Goal: Navigation & Orientation: Find specific page/section

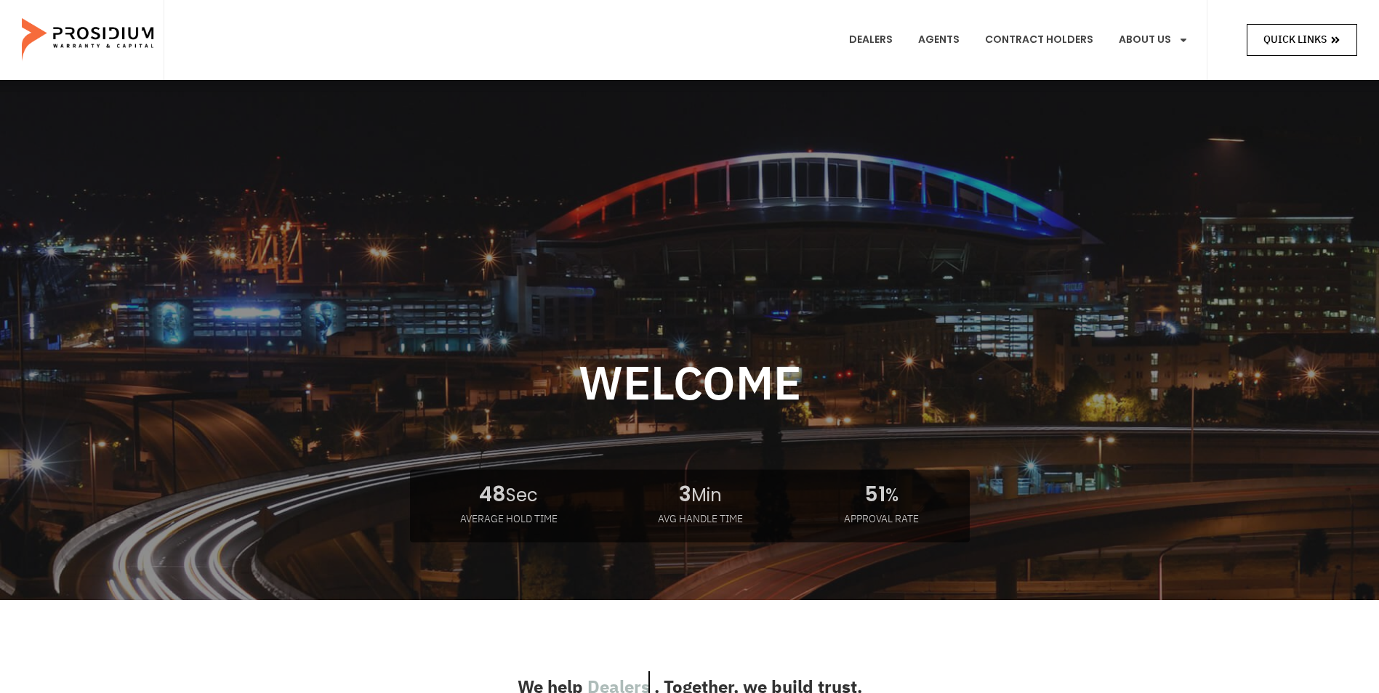
click at [1270, 37] on span "Quick Links" at bounding box center [1294, 40] width 63 height 18
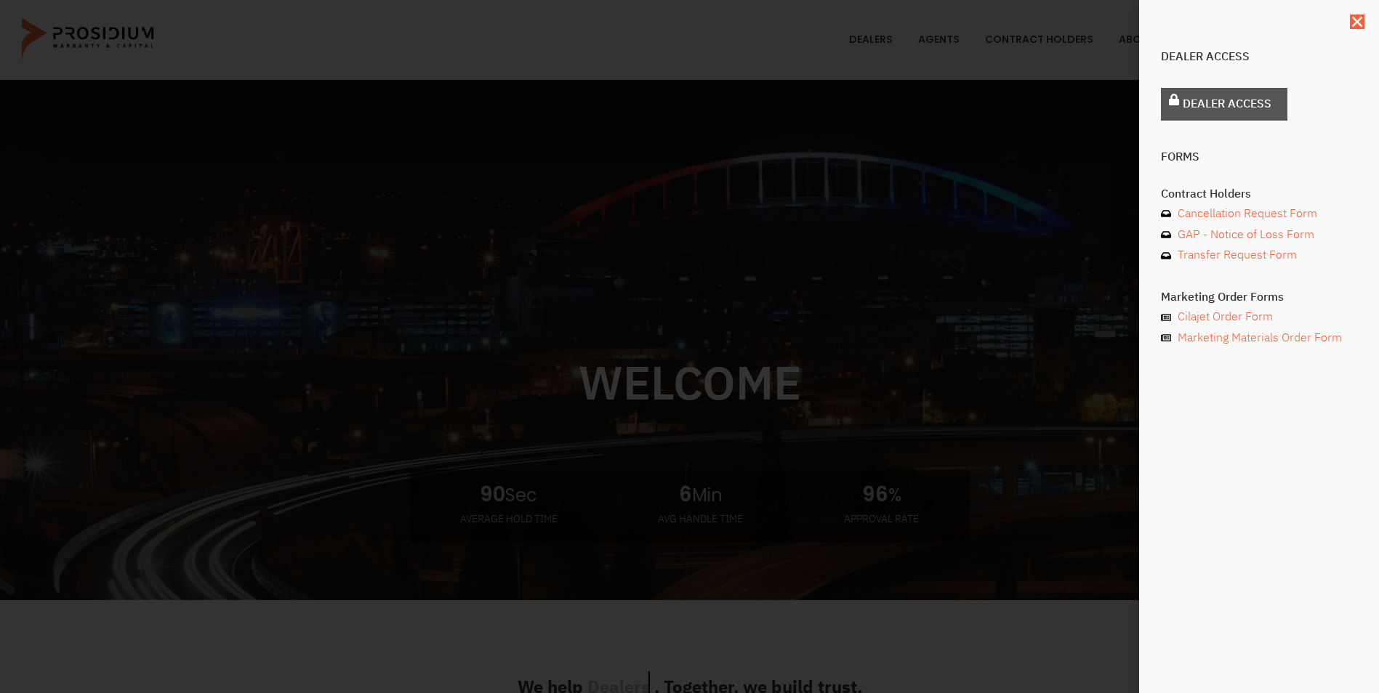
click at [1218, 100] on span "Dealer Access" at bounding box center [1227, 104] width 89 height 21
click at [1365, 16] on div "Dealer Access Dealer Access Forms Contract Holders Cancellation Request Form GA…" at bounding box center [1259, 346] width 240 height 693
click at [1353, 28] on icon "Close" at bounding box center [1357, 22] width 15 height 15
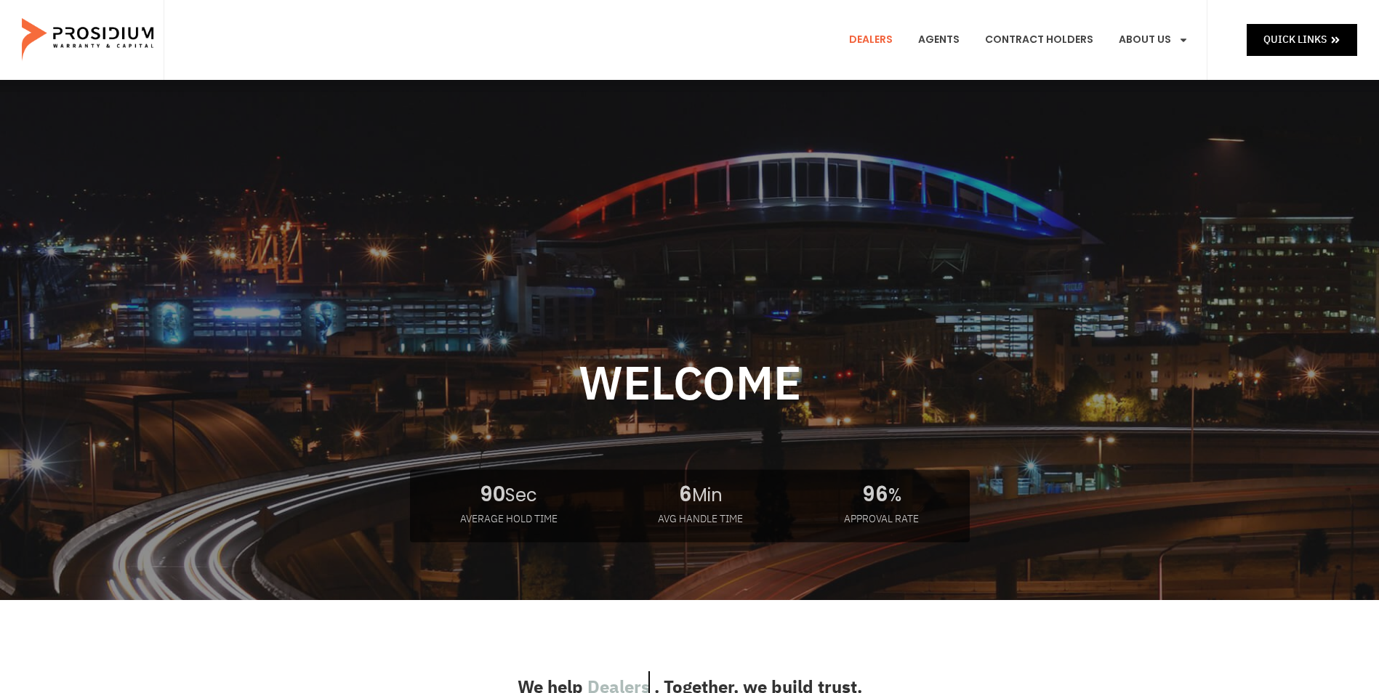
click at [874, 42] on link "Dealers" at bounding box center [870, 40] width 65 height 54
click at [1064, 32] on link "Contract Holders" at bounding box center [1039, 40] width 130 height 54
